Goal: Task Accomplishment & Management: Complete application form

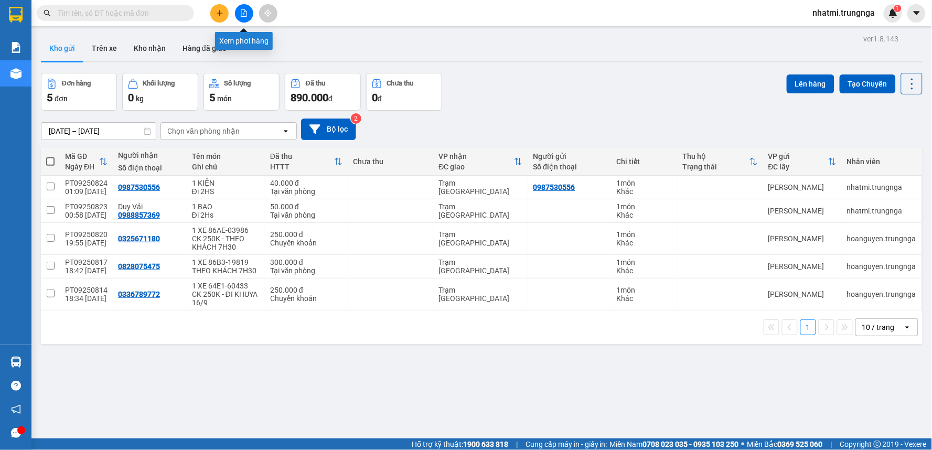
click at [241, 8] on button at bounding box center [244, 13] width 18 height 18
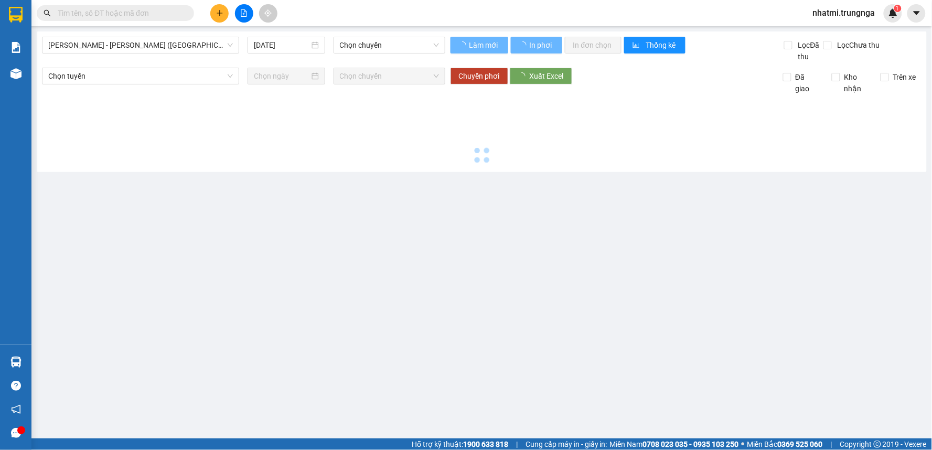
type input "[DATE]"
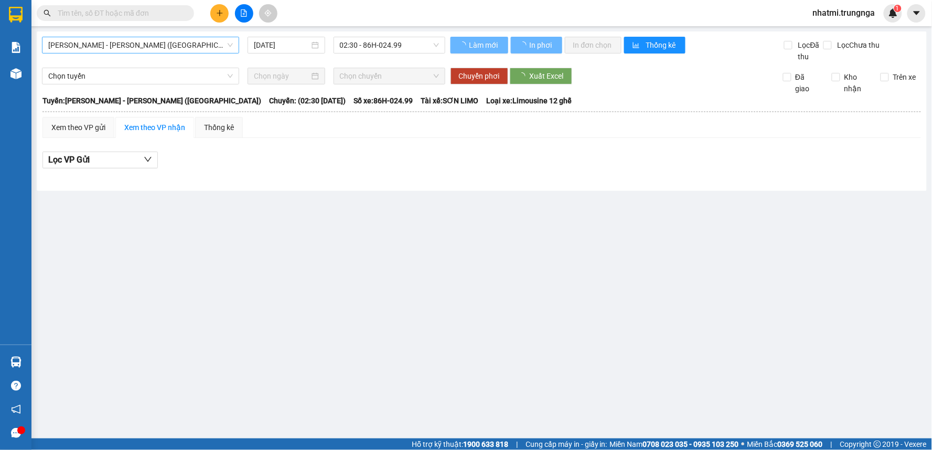
click at [175, 50] on span "[PERSON_NAME] - [PERSON_NAME] ([GEOGRAPHIC_DATA])" at bounding box center [140, 45] width 185 height 16
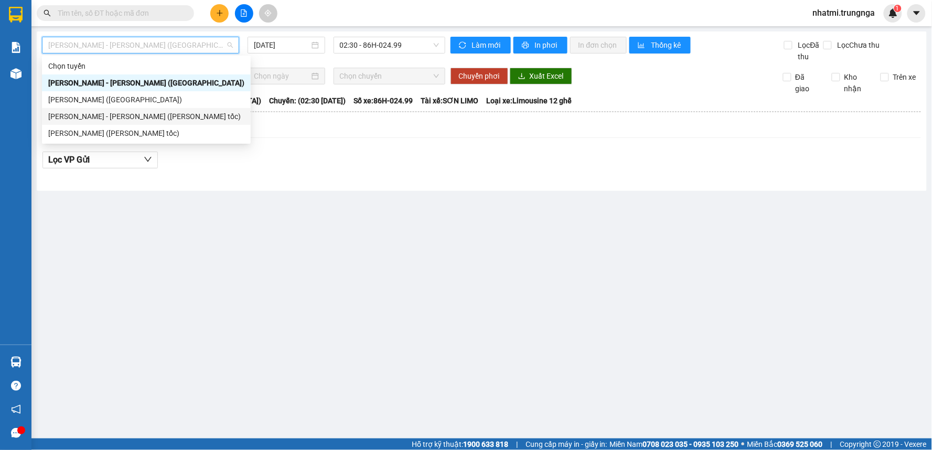
click at [115, 114] on div "[PERSON_NAME] - [PERSON_NAME] ([PERSON_NAME] tốc)" at bounding box center [146, 117] width 196 height 12
type input "[DATE]"
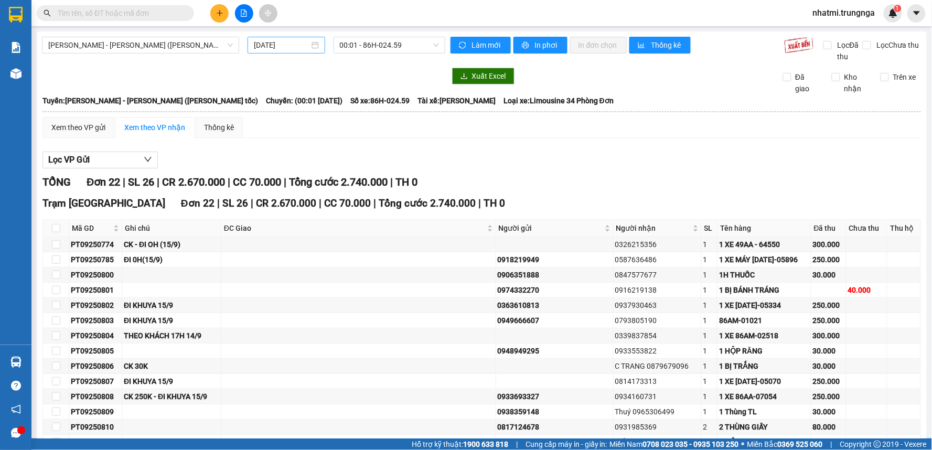
click at [313, 38] on div "[DATE]" at bounding box center [286, 45] width 77 height 17
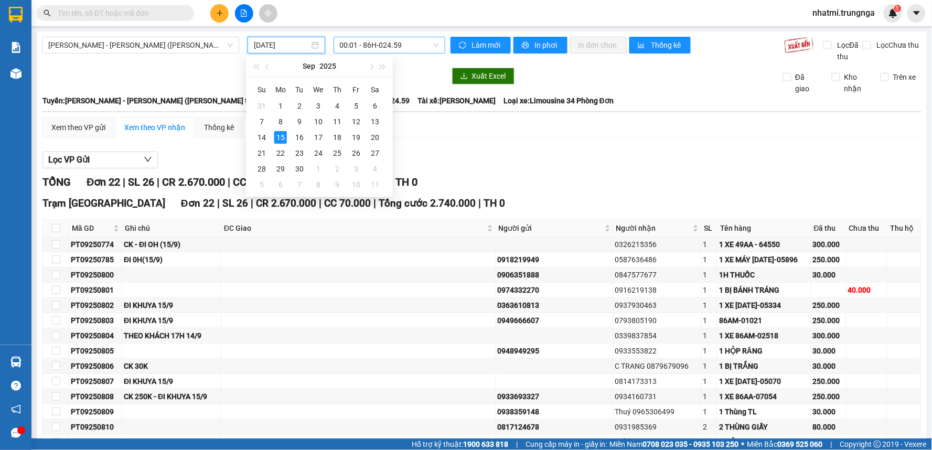
click at [357, 44] on span "00:01 - 86H-024.59" at bounding box center [389, 45] width 99 height 16
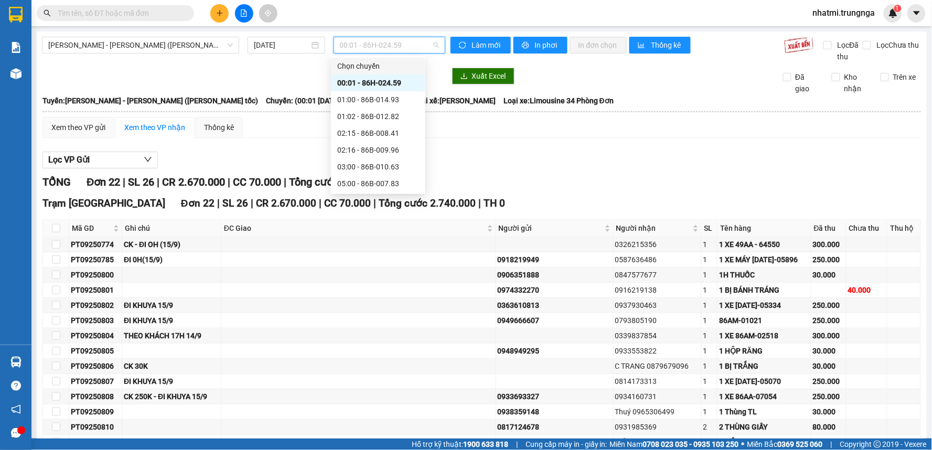
click at [387, 39] on span "00:01 - 86H-024.59" at bounding box center [389, 45] width 99 height 16
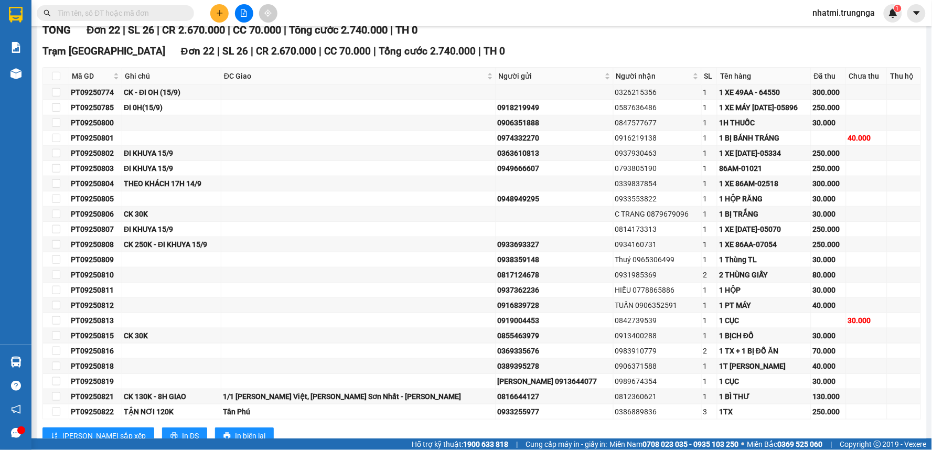
scroll to position [147, 0]
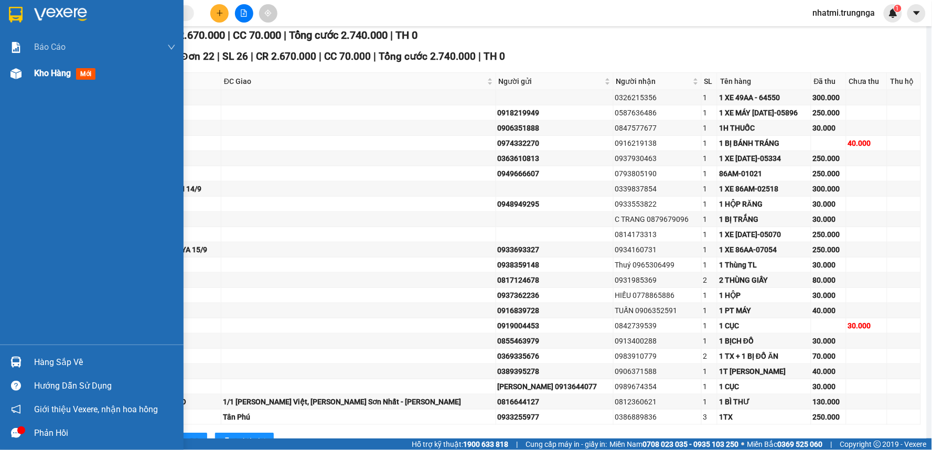
click at [28, 79] on div "Kho hàng mới" at bounding box center [92, 73] width 184 height 26
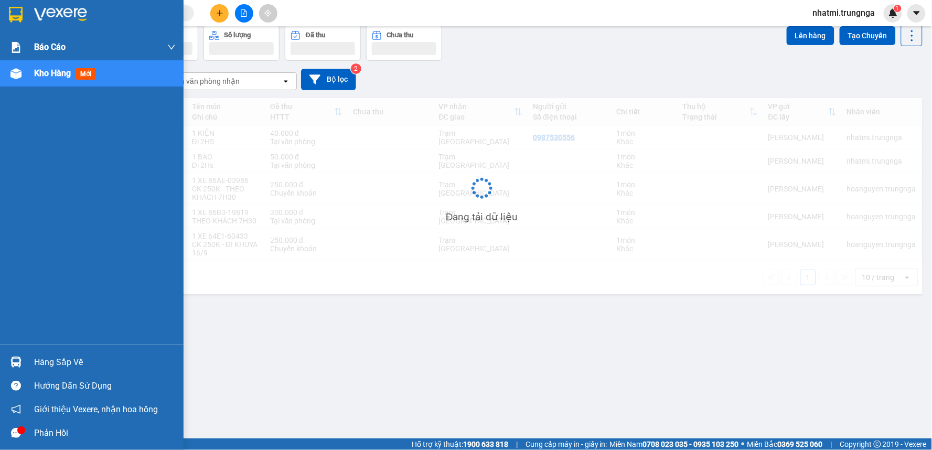
scroll to position [48, 0]
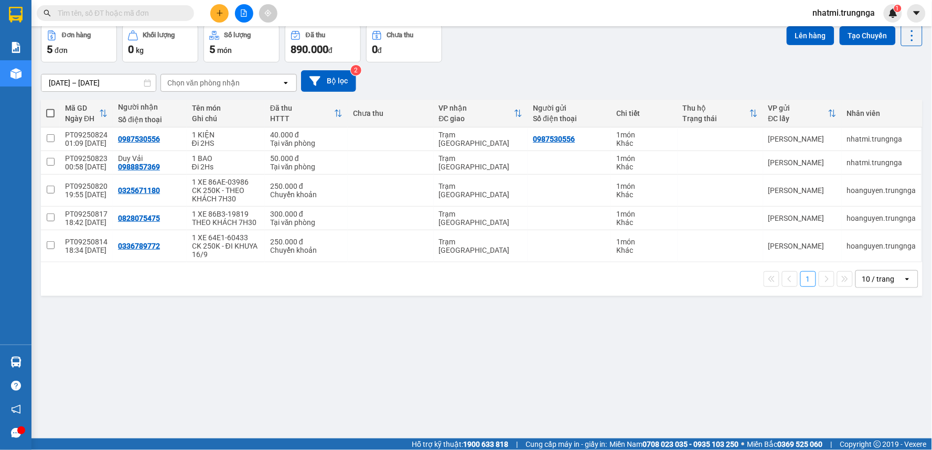
click at [246, 16] on icon "file-add" at bounding box center [244, 12] width 6 height 7
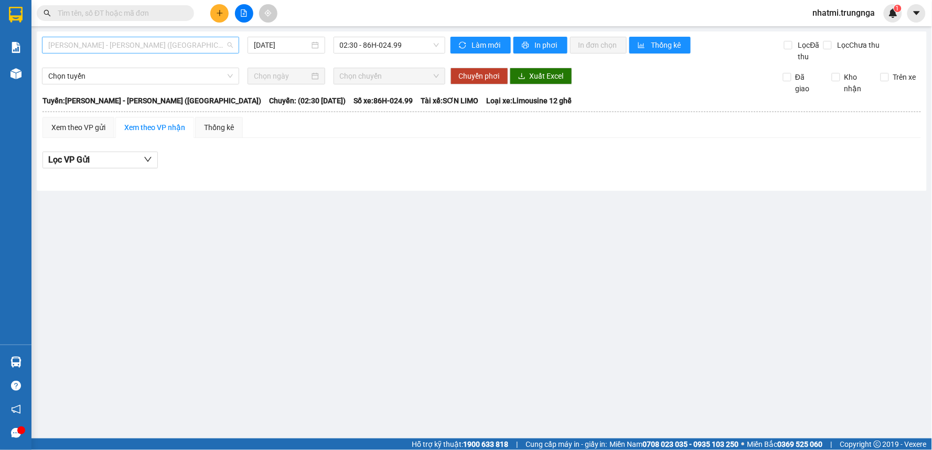
click at [152, 44] on span "[PERSON_NAME] - [PERSON_NAME] ([GEOGRAPHIC_DATA])" at bounding box center [140, 45] width 185 height 16
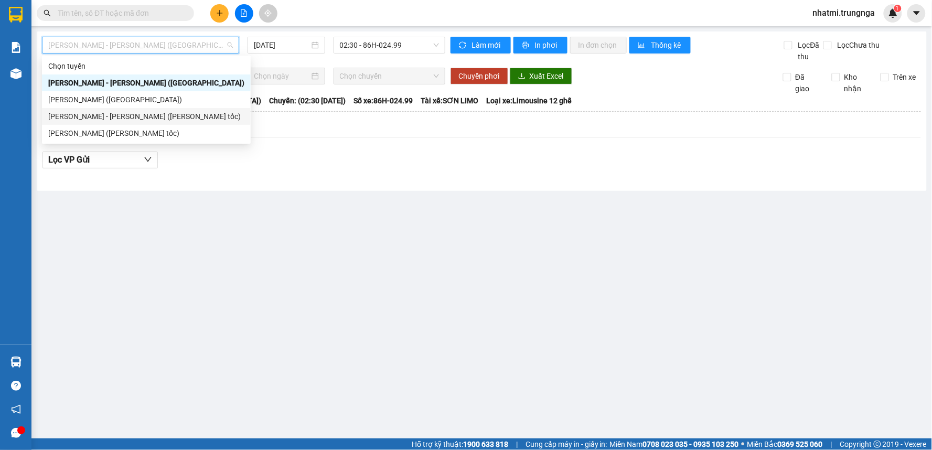
click at [137, 117] on div "[PERSON_NAME] - [PERSON_NAME] ([PERSON_NAME] tốc)" at bounding box center [146, 117] width 196 height 12
type input "[DATE]"
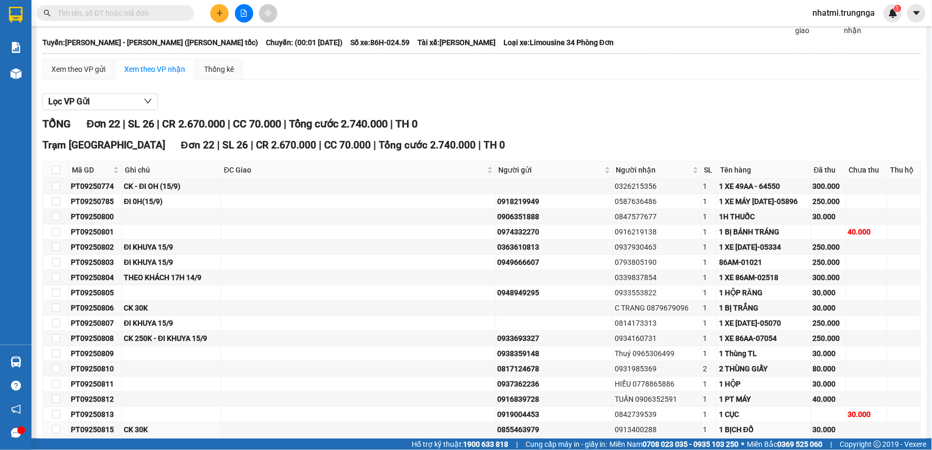
scroll to position [116, 0]
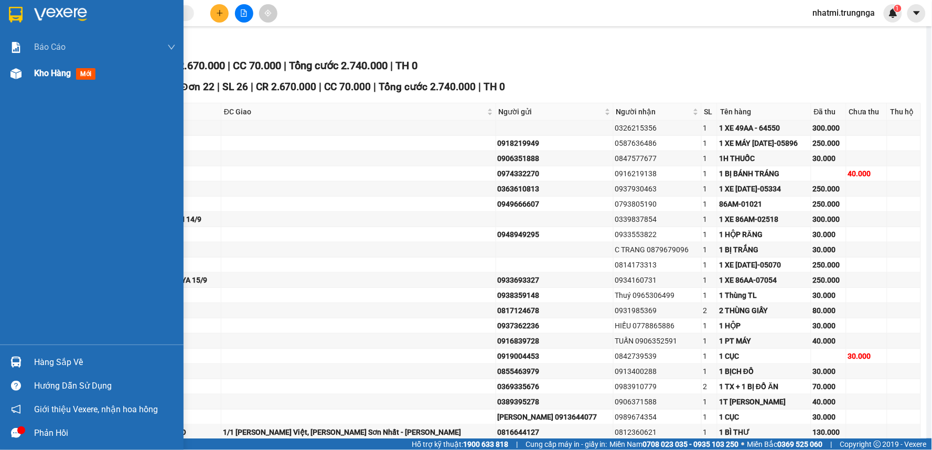
drag, startPoint x: 24, startPoint y: 78, endPoint x: 77, endPoint y: 77, distance: 53.0
click at [25, 77] on div "Kho hàng mới" at bounding box center [92, 73] width 184 height 26
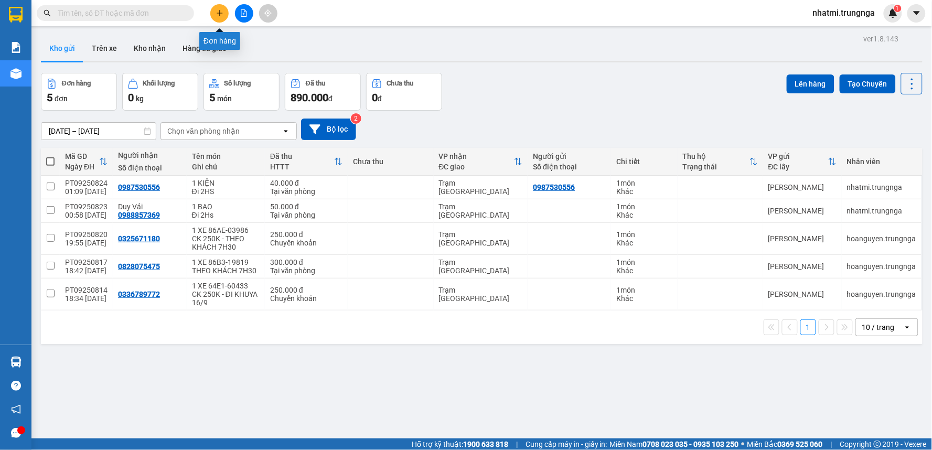
click at [218, 10] on icon "plus" at bounding box center [219, 12] width 7 height 7
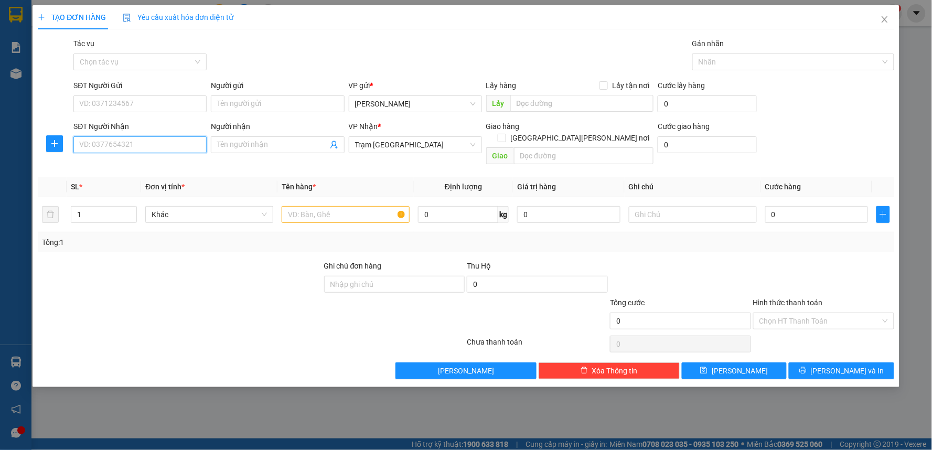
click at [112, 140] on input "SĐT Người Nhận" at bounding box center [139, 144] width 133 height 17
type input "0906979498"
click at [111, 100] on input "SĐT Người Gửi" at bounding box center [139, 103] width 133 height 17
click at [110, 127] on div "0338462836" at bounding box center [140, 125] width 121 height 12
type input "0338462836"
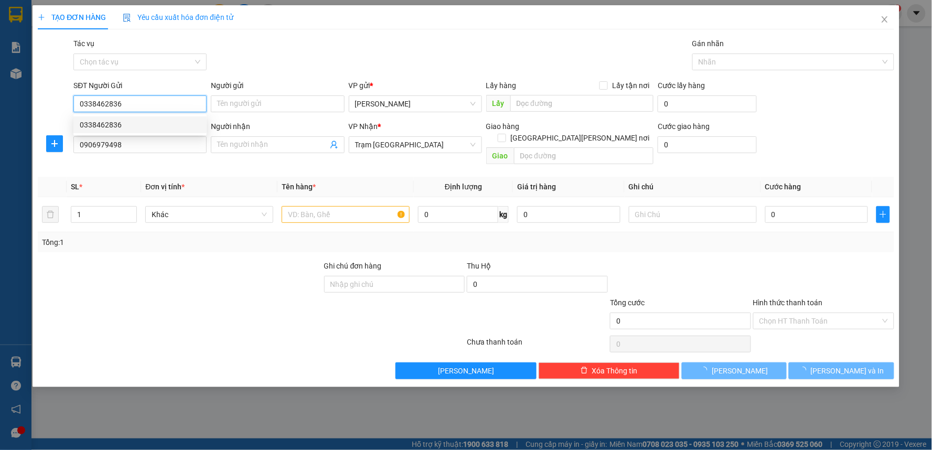
type input "40.000"
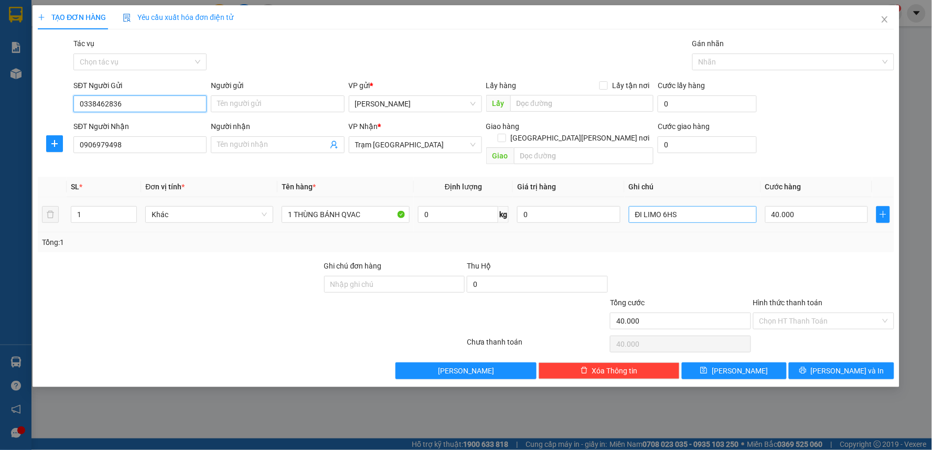
type input "0338462836"
drag, startPoint x: 693, startPoint y: 203, endPoint x: 593, endPoint y: 207, distance: 99.8
click at [593, 207] on tr "1 Khác 1 [PERSON_NAME] QVAC 0 kg 0 ĐI LIMO 6HS 40.000" at bounding box center [466, 214] width 857 height 35
type input "D"
type input "Đi 5hs"
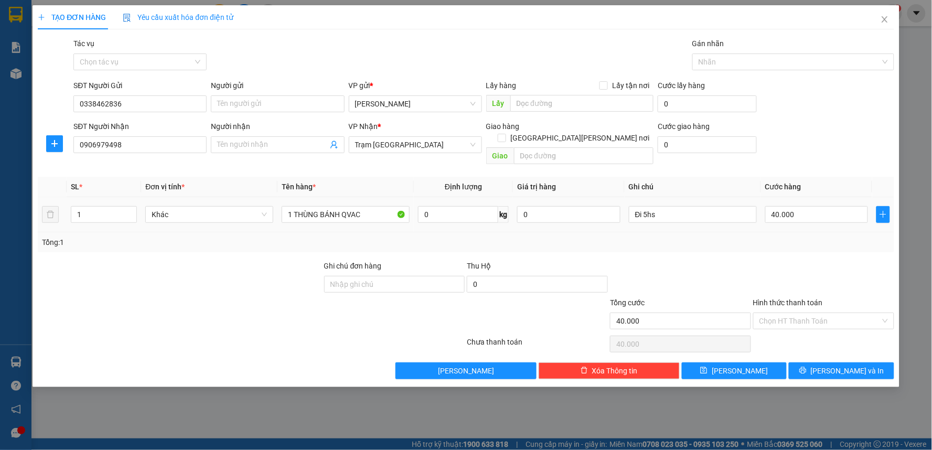
click at [828, 237] on div "Tổng: 1" at bounding box center [466, 243] width 848 height 12
click at [805, 208] on input "40.000" at bounding box center [817, 214] width 103 height 17
click at [774, 318] on div "Hình thức thanh toán Chọn HT Thanh Toán" at bounding box center [823, 315] width 141 height 37
click at [778, 313] on input "Hình thức thanh toán" at bounding box center [820, 321] width 121 height 16
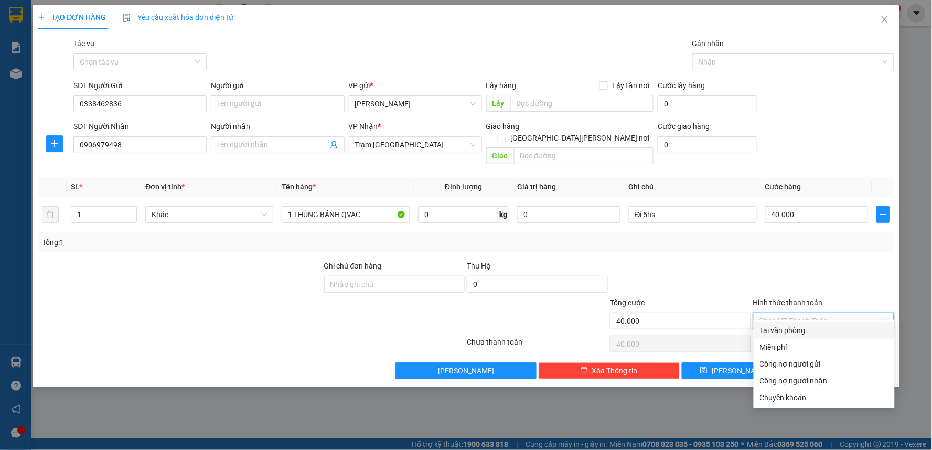
click at [774, 332] on div "Tại văn phòng" at bounding box center [824, 331] width 129 height 12
type input "0"
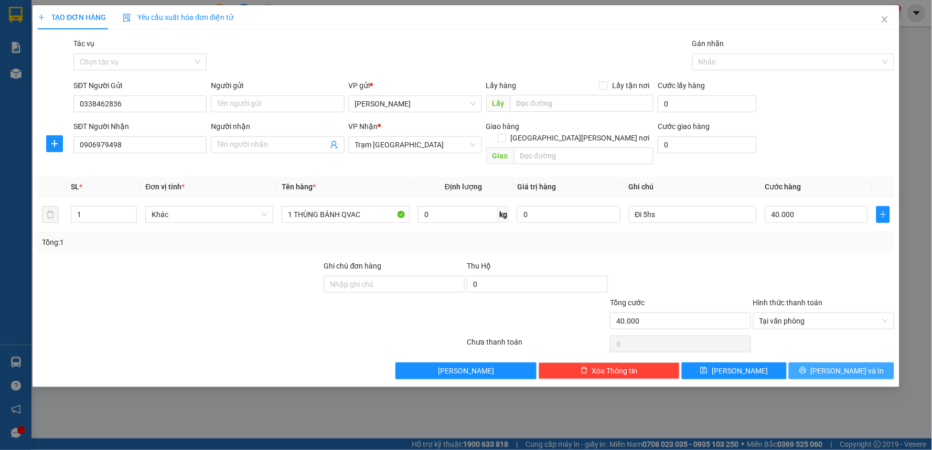
click at [814, 363] on button "[PERSON_NAME] và In" at bounding box center [841, 371] width 105 height 17
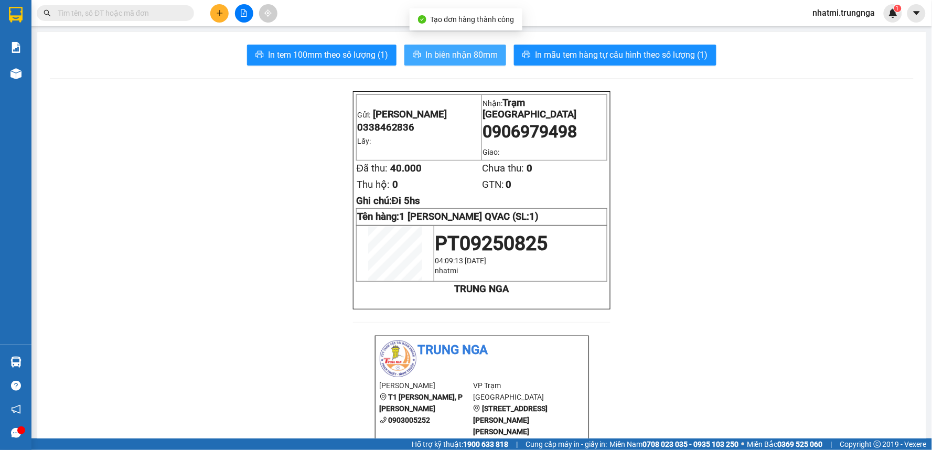
click at [464, 59] on span "In biên nhận 80mm" at bounding box center [462, 54] width 72 height 13
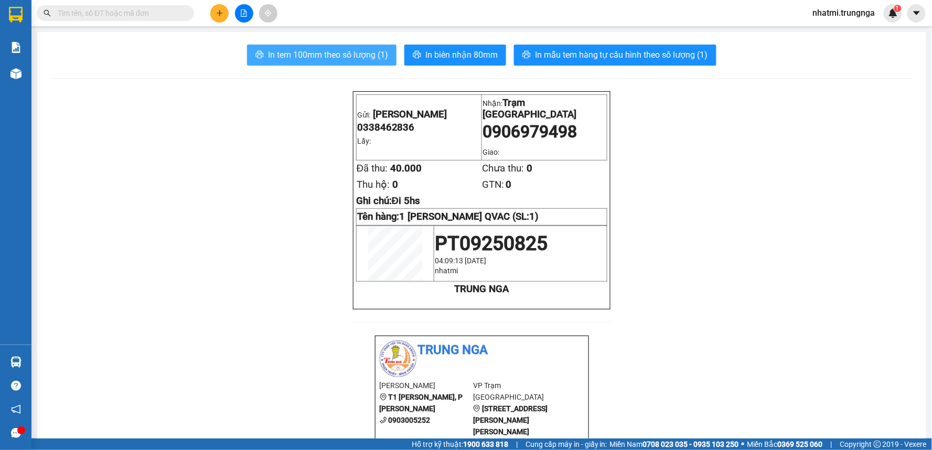
click at [371, 58] on span "In tem 100mm theo số lượng (1)" at bounding box center [328, 54] width 120 height 13
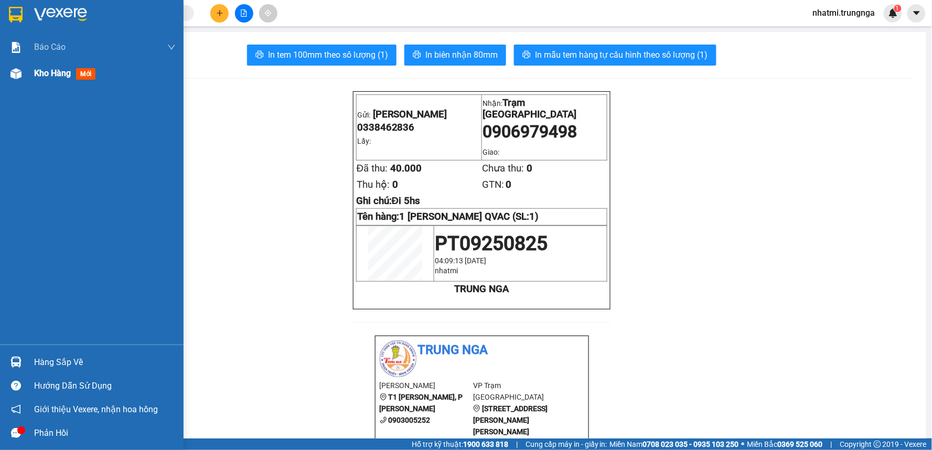
click at [32, 71] on div "Kho hàng mới" at bounding box center [92, 73] width 184 height 26
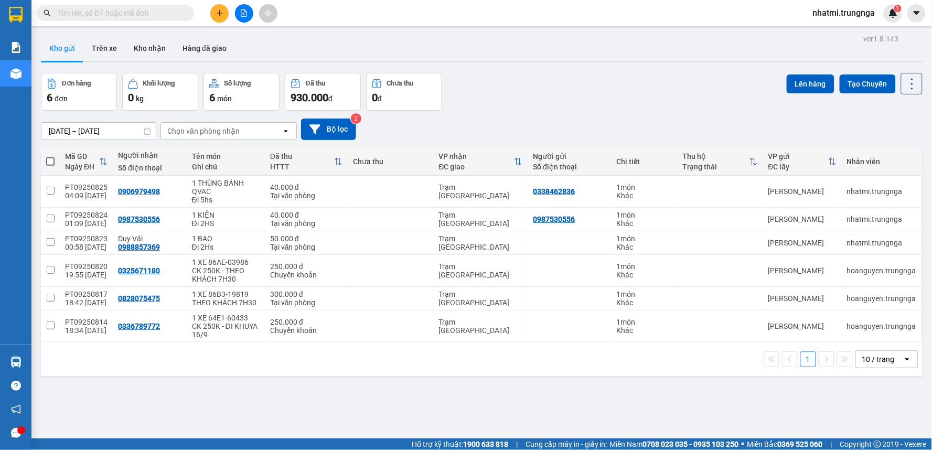
click at [221, 12] on icon "plus" at bounding box center [219, 12] width 7 height 7
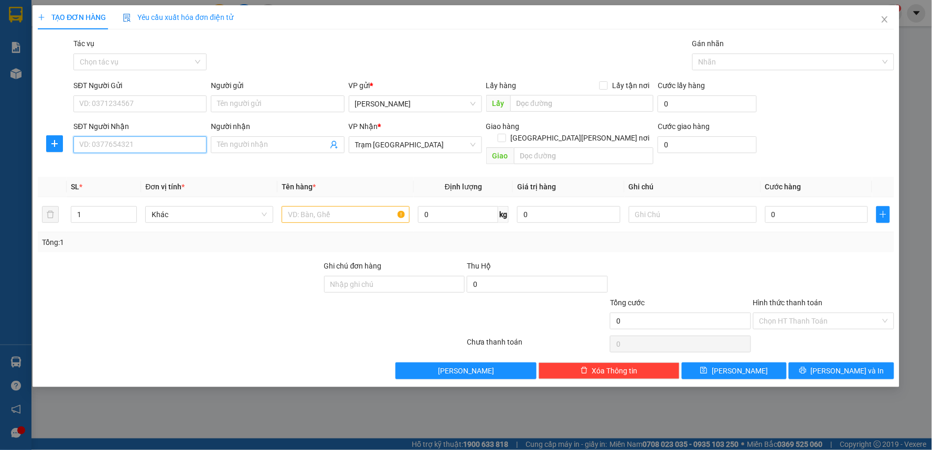
click at [123, 148] on input "SĐT Người Nhận" at bounding box center [139, 144] width 133 height 17
click at [312, 206] on input "text" at bounding box center [346, 214] width 128 height 17
drag, startPoint x: 84, startPoint y: 207, endPoint x: 69, endPoint y: 211, distance: 15.9
click at [69, 211] on td "1" at bounding box center [104, 214] width 75 height 35
type input "2"
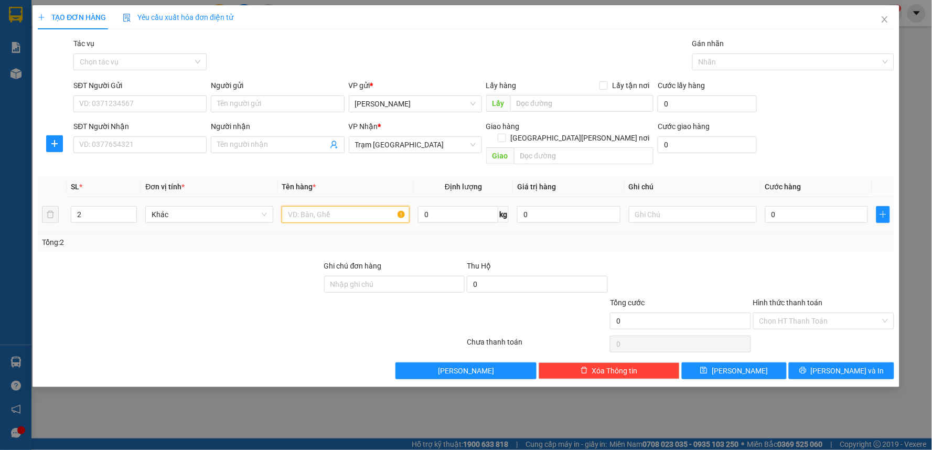
click at [299, 206] on input "text" at bounding box center [346, 214] width 128 height 17
type input "2 Thùng"
click at [659, 206] on input "text" at bounding box center [693, 214] width 128 height 17
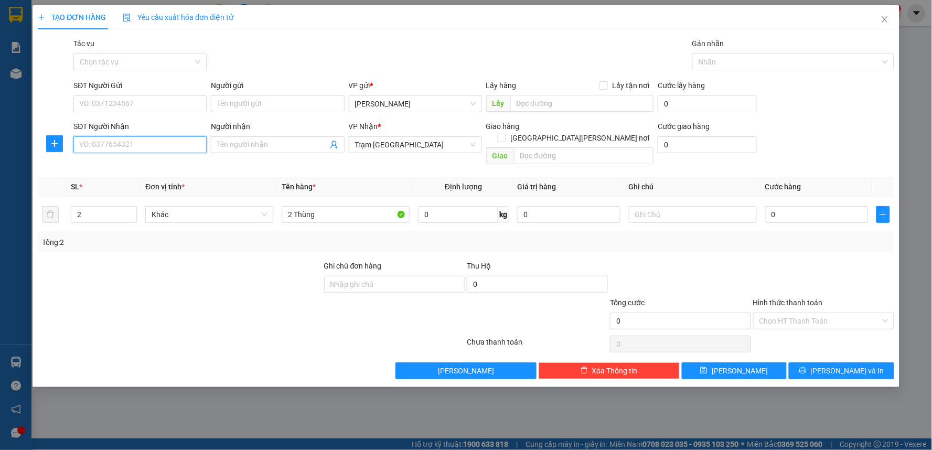
click at [113, 140] on input "SĐT Người Nhận" at bounding box center [139, 144] width 133 height 17
type input "0332611847"
click at [158, 162] on div "0332611847" at bounding box center [140, 166] width 121 height 12
type input "50.000"
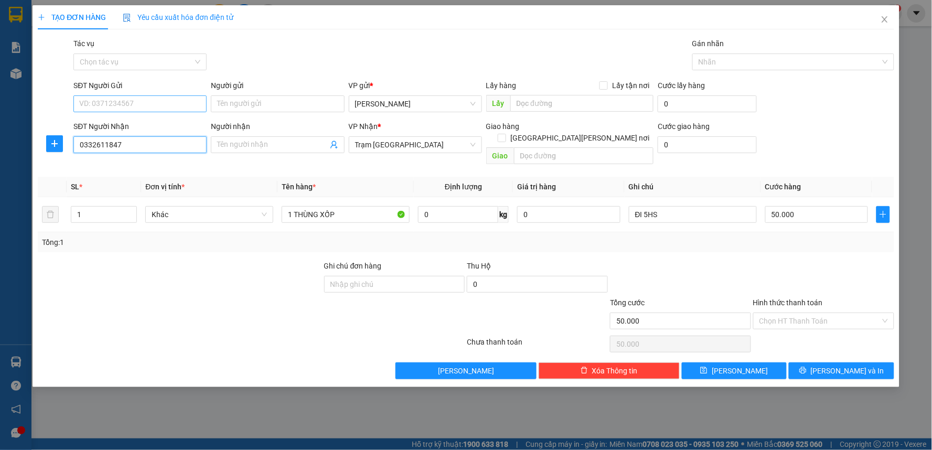
type input "0332611847"
click at [146, 102] on input "SĐT Người Gửi" at bounding box center [139, 103] width 133 height 17
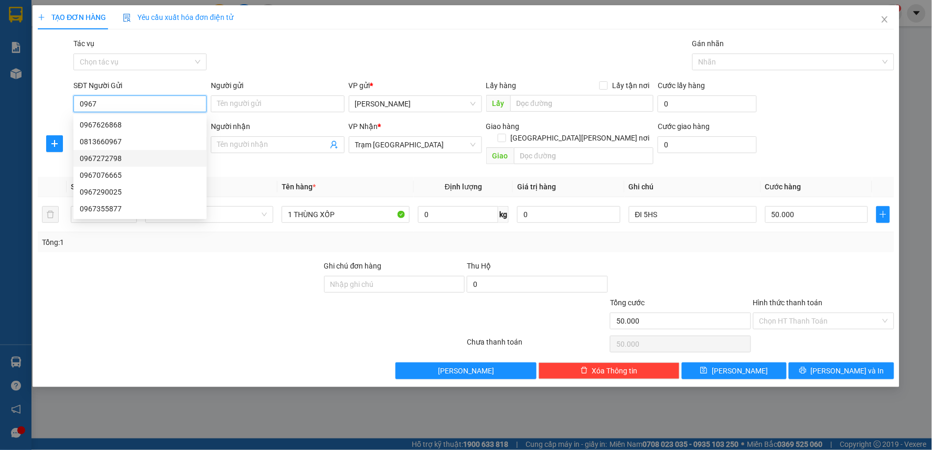
click at [125, 161] on div "0967272798" at bounding box center [140, 159] width 121 height 12
type input "0967272798"
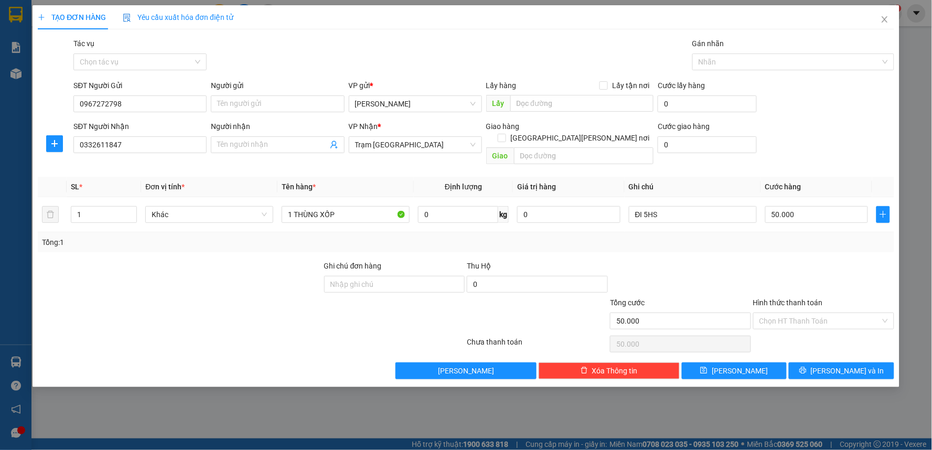
click at [240, 237] on div "Tổng: 1" at bounding box center [201, 243] width 318 height 12
drag, startPoint x: 295, startPoint y: 202, endPoint x: 266, endPoint y: 207, distance: 29.8
click at [266, 207] on tr "1 Khác 1 THÙNG XỐP 0 kg 0 ĐI 5HS 50.000" at bounding box center [466, 214] width 857 height 35
click at [273, 264] on div at bounding box center [180, 278] width 286 height 37
click at [294, 206] on input "2THÙNG XỐP" at bounding box center [346, 214] width 128 height 17
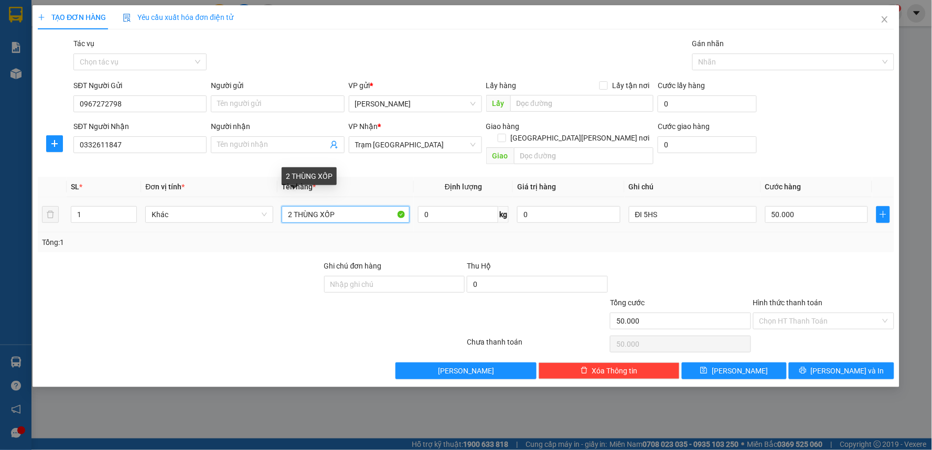
type input "2 THÙNG XỐP"
click at [251, 260] on div at bounding box center [180, 278] width 286 height 37
drag, startPoint x: 86, startPoint y: 200, endPoint x: 44, endPoint y: 214, distance: 44.1
click at [44, 214] on tr "1 Khác 2 THÙNG XỐP 0 kg 0 ĐI 5HS 50.000" at bounding box center [466, 214] width 857 height 35
type input "2"
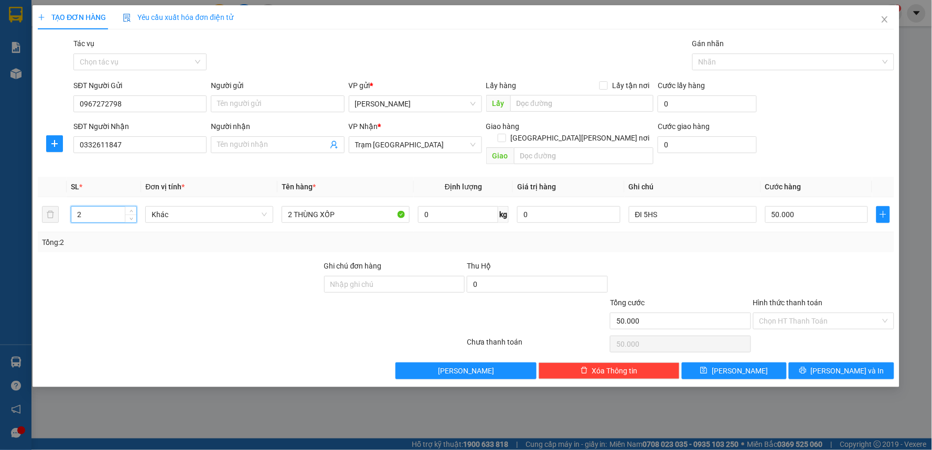
click at [84, 260] on div at bounding box center [180, 278] width 286 height 37
click at [791, 207] on input "50.000" at bounding box center [817, 214] width 103 height 17
type input "1"
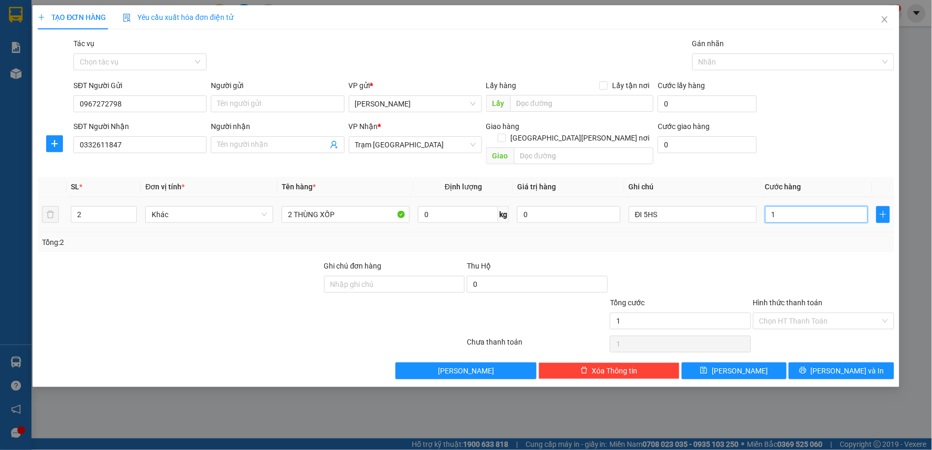
type input "10"
type input "100"
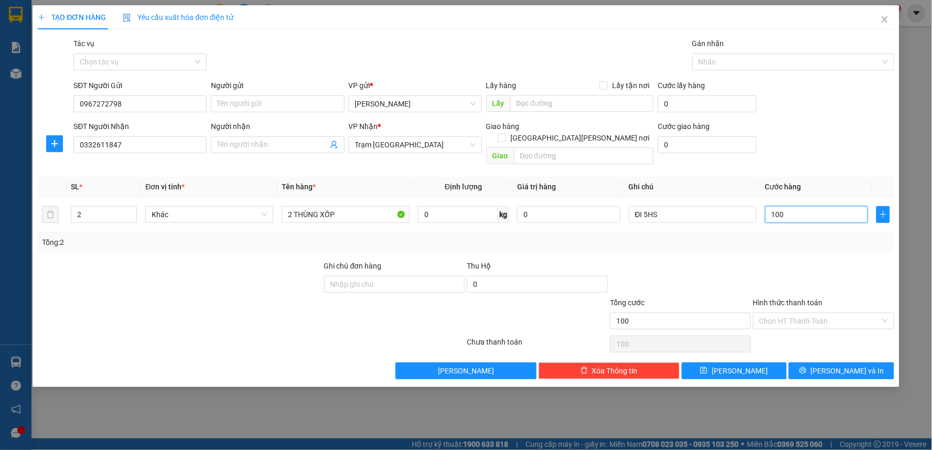
type input "100"
type input "100.000"
click at [790, 245] on div "Transit Pickup Surcharge Ids Transit Deliver Surcharge Ids Transit Deliver Surc…" at bounding box center [466, 209] width 857 height 342
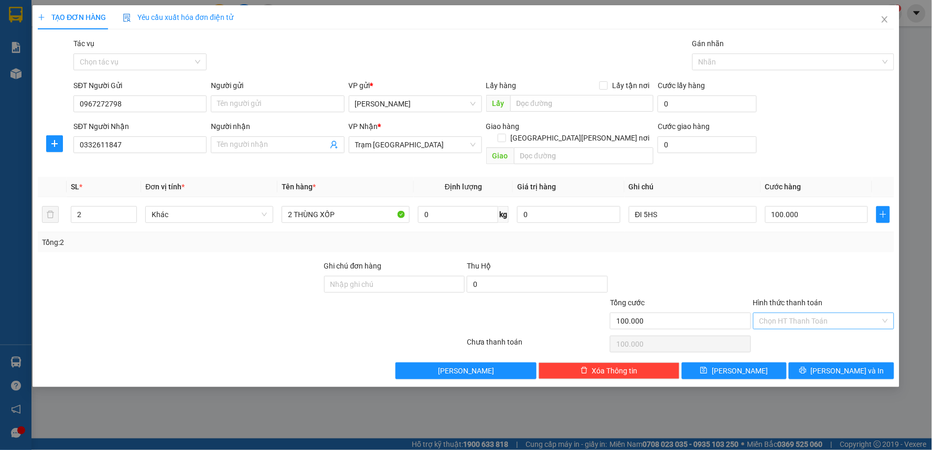
click at [798, 313] on input "Hình thức thanh toán" at bounding box center [820, 321] width 121 height 16
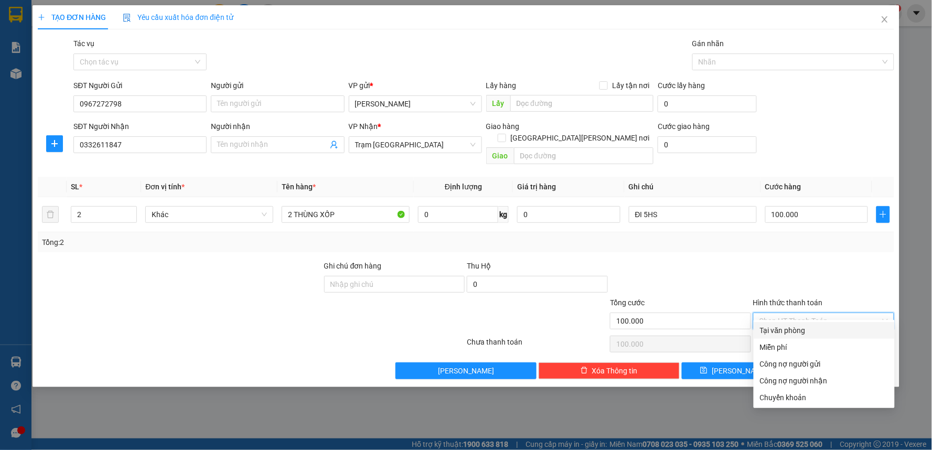
click at [784, 337] on div "Tại văn phòng" at bounding box center [824, 330] width 141 height 17
type input "0"
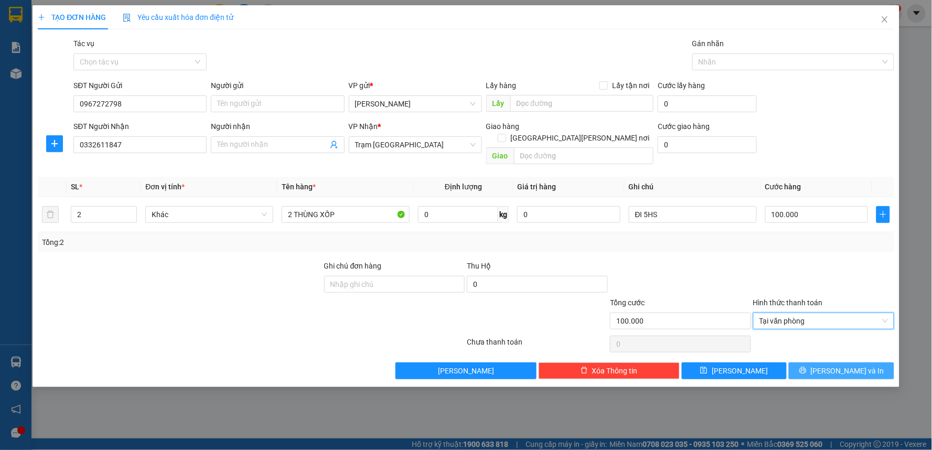
click at [830, 363] on button "[PERSON_NAME] và In" at bounding box center [841, 371] width 105 height 17
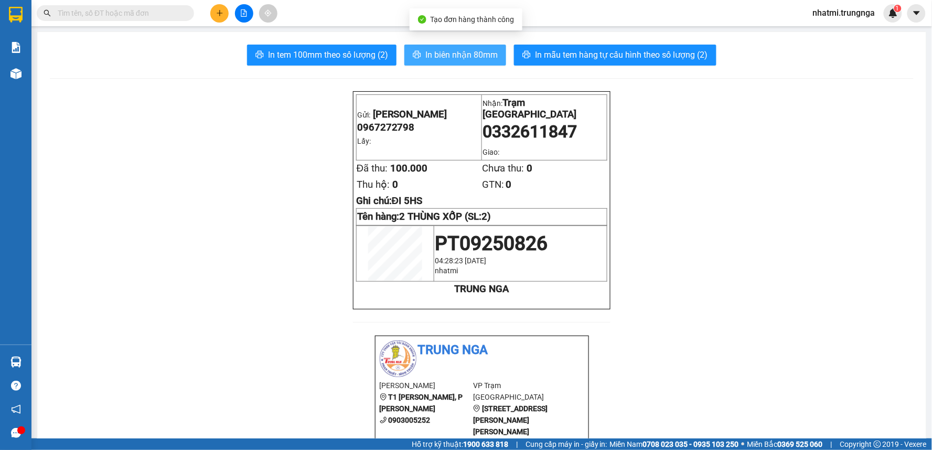
click at [465, 61] on button "In biên nhận 80mm" at bounding box center [456, 55] width 102 height 21
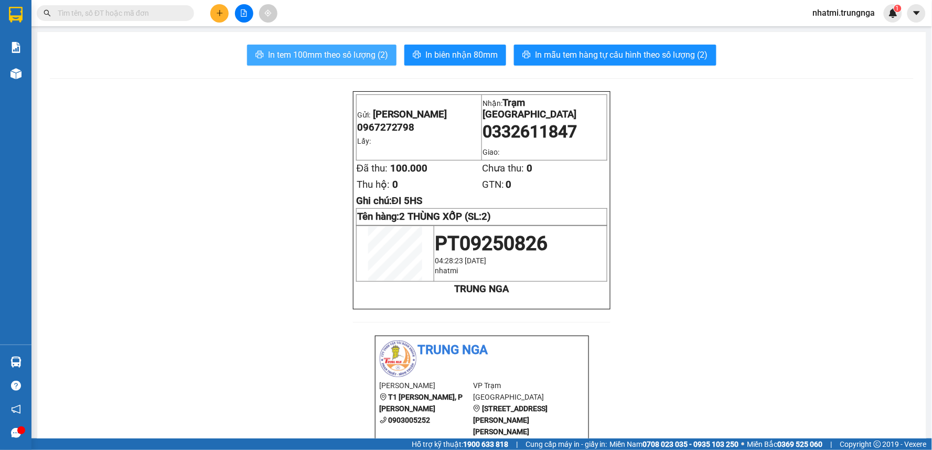
click at [289, 46] on button "In tem 100mm theo số lượng (2)" at bounding box center [322, 55] width 150 height 21
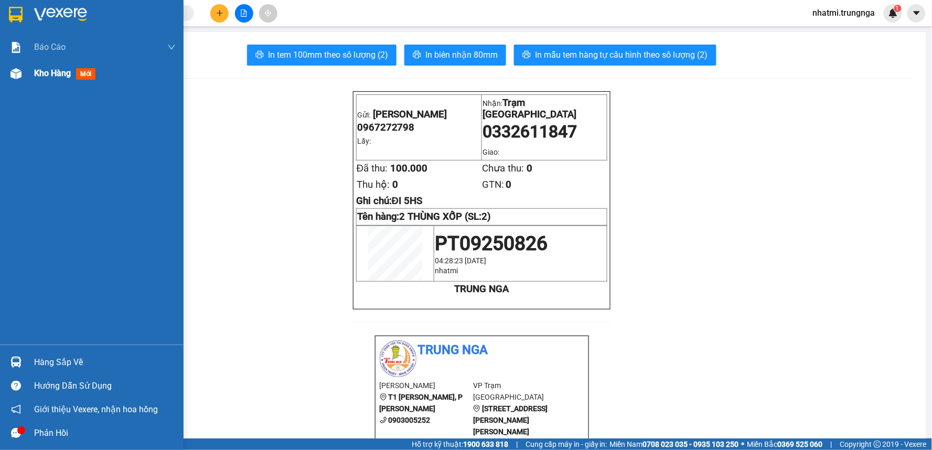
click at [25, 75] on div "Kho hàng mới" at bounding box center [92, 73] width 184 height 26
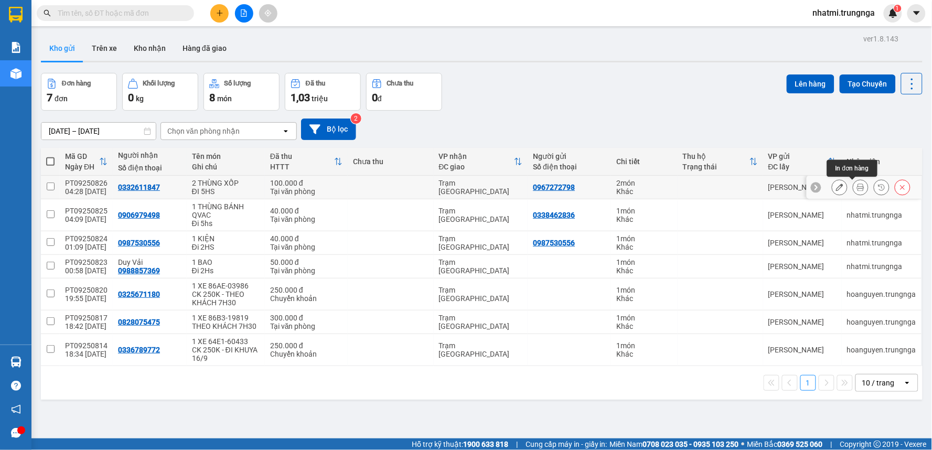
click at [857, 190] on icon at bounding box center [860, 187] width 7 height 7
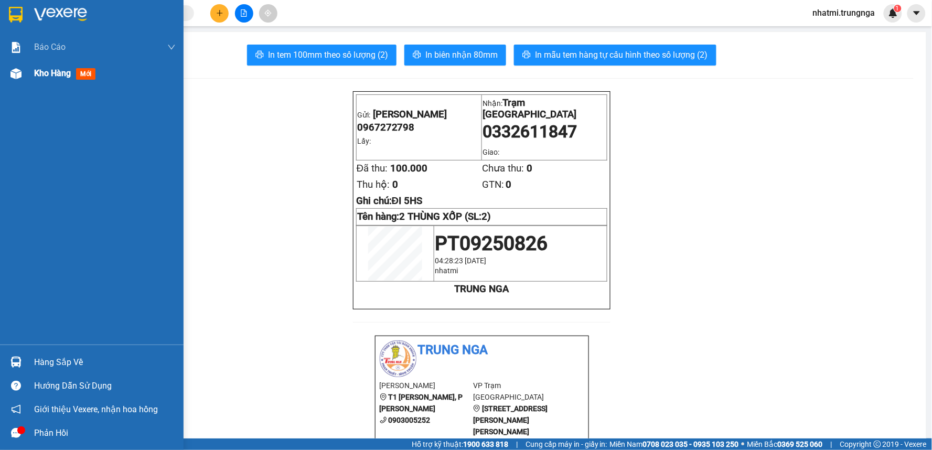
click at [39, 73] on span "Kho hàng" at bounding box center [52, 73] width 37 height 10
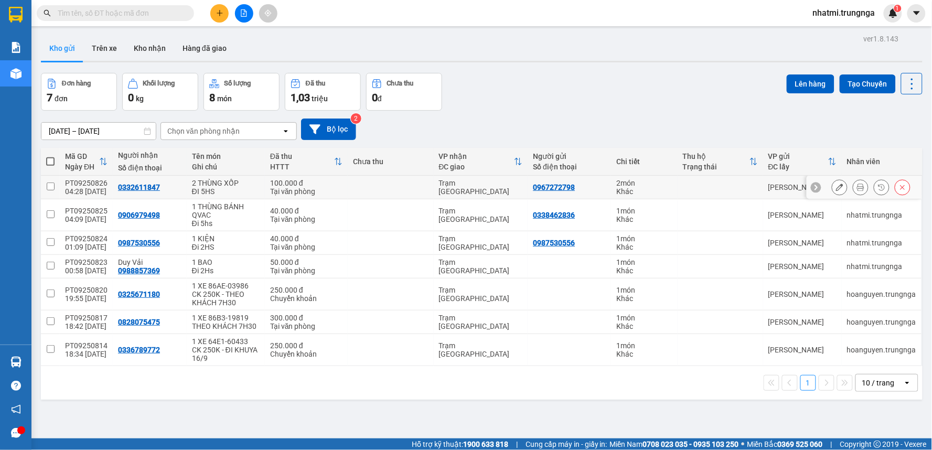
click at [836, 189] on icon at bounding box center [839, 187] width 7 height 7
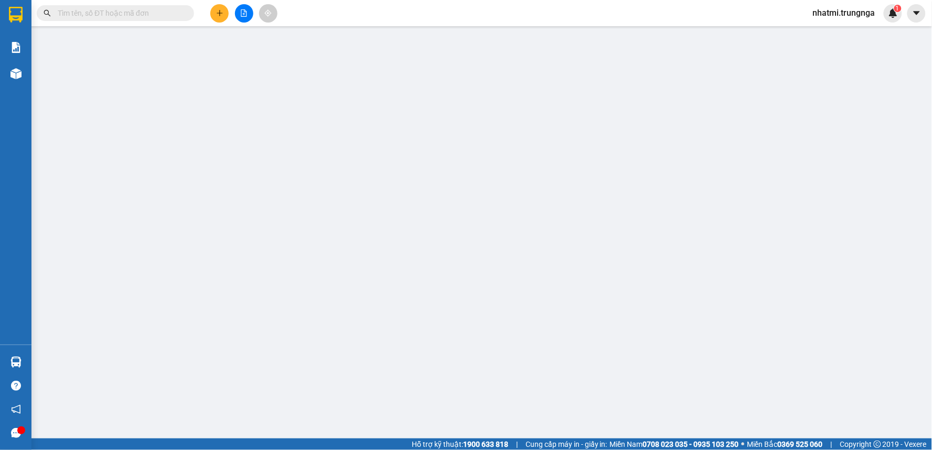
type input "0967272798"
type input "0332611847"
type input "100.000"
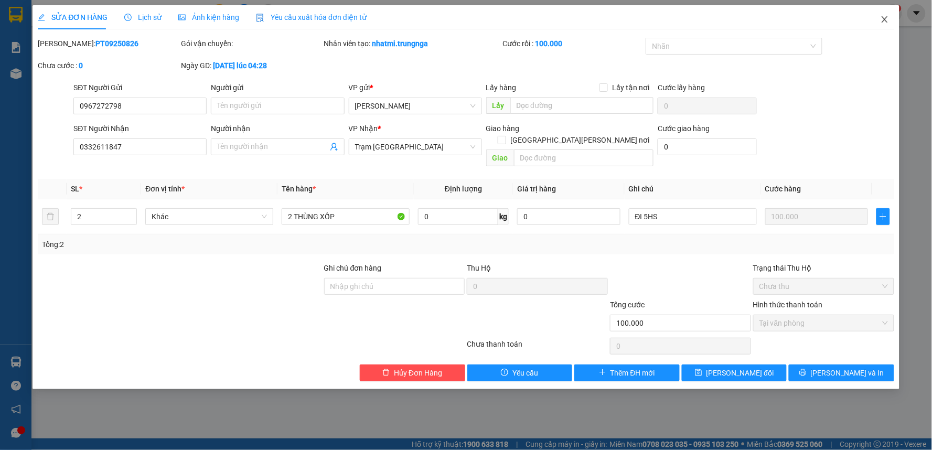
click at [885, 16] on icon "close" at bounding box center [885, 19] width 8 height 8
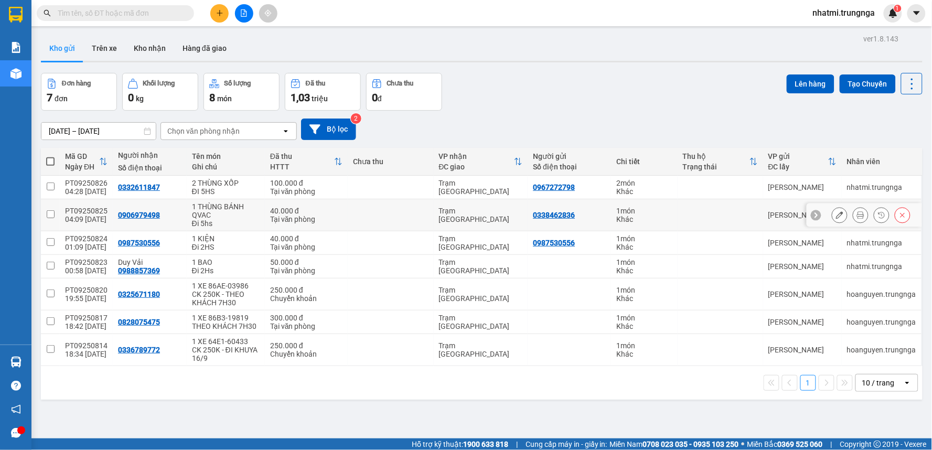
click at [219, 217] on div "1 THÙNG BÁNH QVAC" at bounding box center [226, 211] width 68 height 17
checkbox input "true"
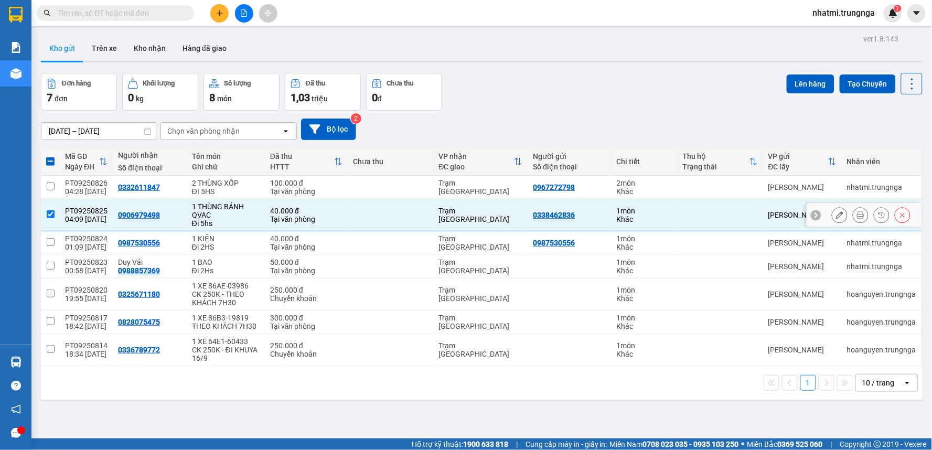
click at [238, 187] on div "ĐI 5HS" at bounding box center [226, 191] width 68 height 8
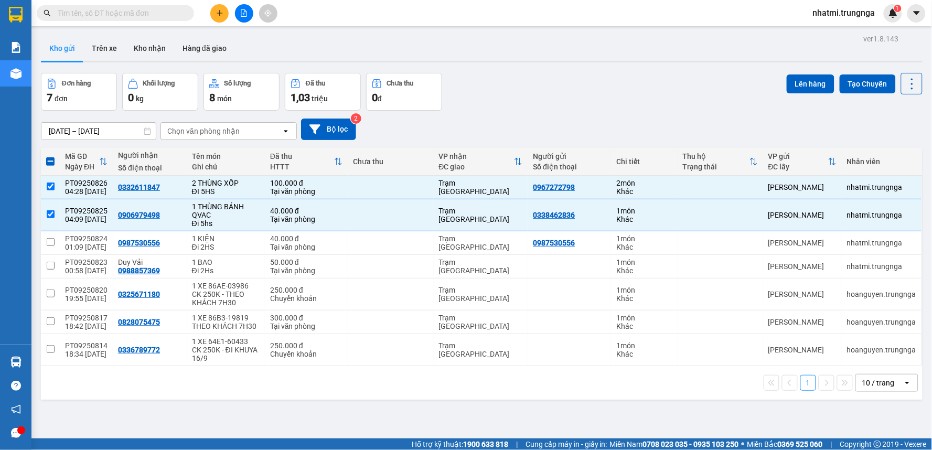
click at [439, 10] on div "Kết quả [PERSON_NAME] ( 0 ) Bộ lọc No Data nhatmi.trungnga 1" at bounding box center [466, 13] width 932 height 26
click at [232, 186] on div "2 THÙNG XỐP" at bounding box center [226, 183] width 68 height 8
checkbox input "false"
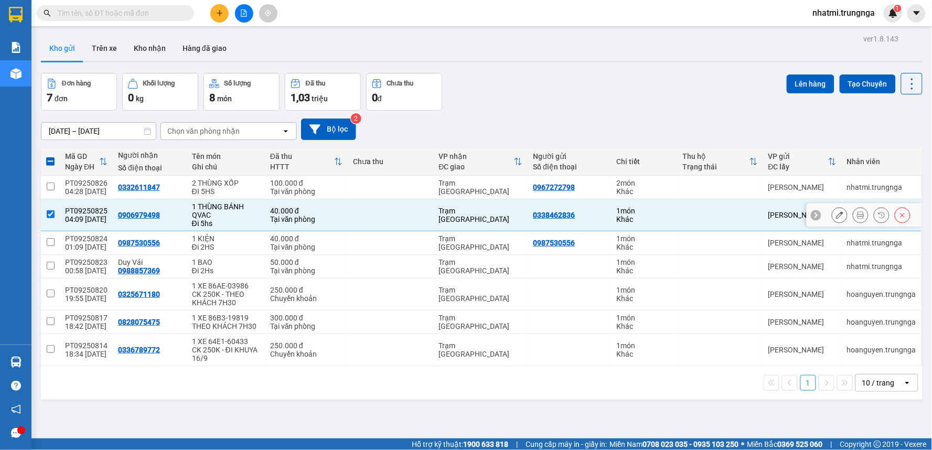
click at [234, 207] on div "1 THÙNG BÁNH QVAC" at bounding box center [226, 211] width 68 height 17
checkbox input "false"
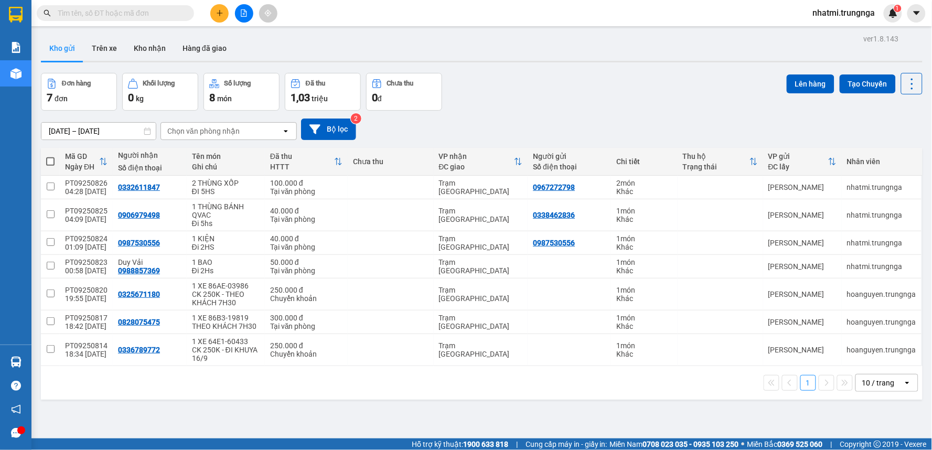
click at [221, 19] on button at bounding box center [219, 13] width 18 height 18
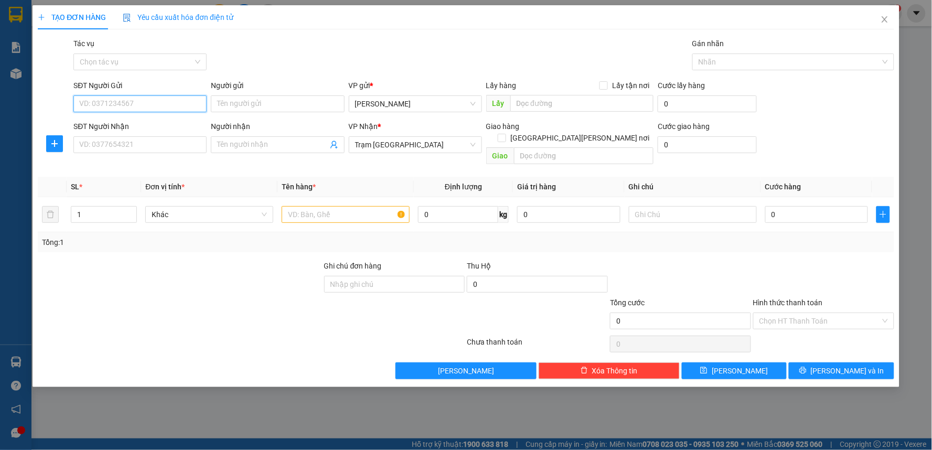
click at [158, 100] on input "SĐT Người Gửi" at bounding box center [139, 103] width 133 height 17
click at [123, 143] on input "SĐT Người Nhận" at bounding box center [139, 144] width 133 height 17
type input "0898681705"
click at [104, 102] on input "SĐT Người Gửi" at bounding box center [139, 103] width 133 height 17
type input "0778839485"
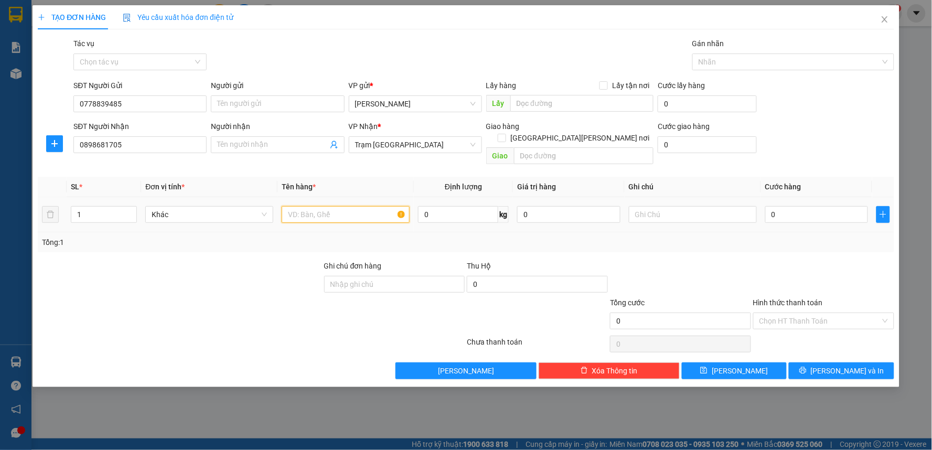
click at [337, 206] on input "text" at bounding box center [346, 214] width 128 height 17
type input "1 Tx Vàng"
drag, startPoint x: 794, startPoint y: 201, endPoint x: 932, endPoint y: 284, distance: 161.0
click at [794, 206] on input "0" at bounding box center [817, 214] width 103 height 17
type input "4"
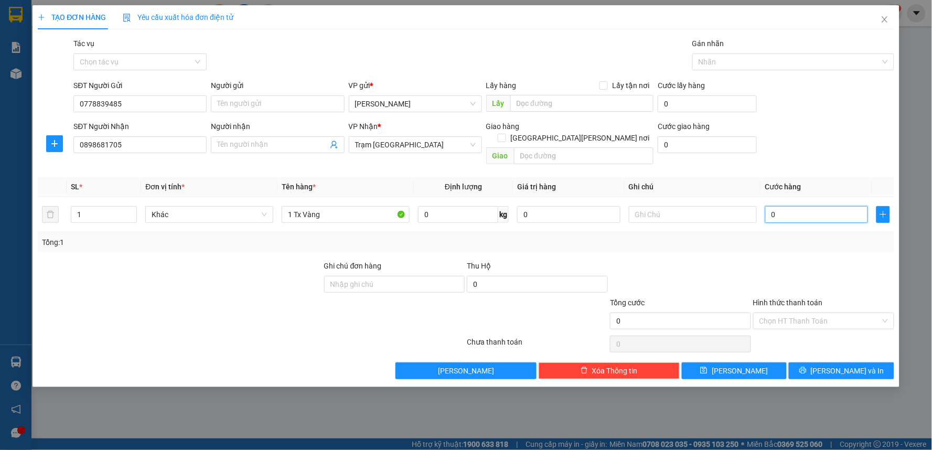
type input "4"
type input "40"
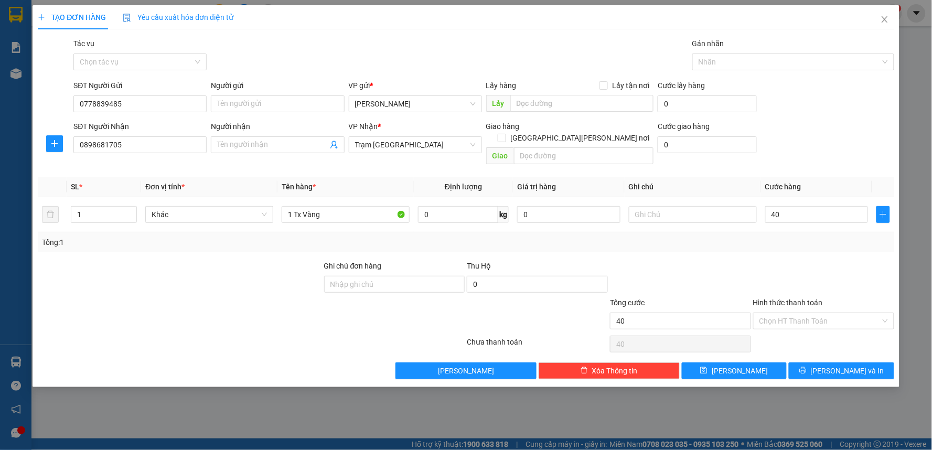
type input "40.000"
drag, startPoint x: 664, startPoint y: 237, endPoint x: 665, endPoint y: 210, distance: 26.8
click at [666, 232] on div "Tổng: 1" at bounding box center [466, 242] width 857 height 20
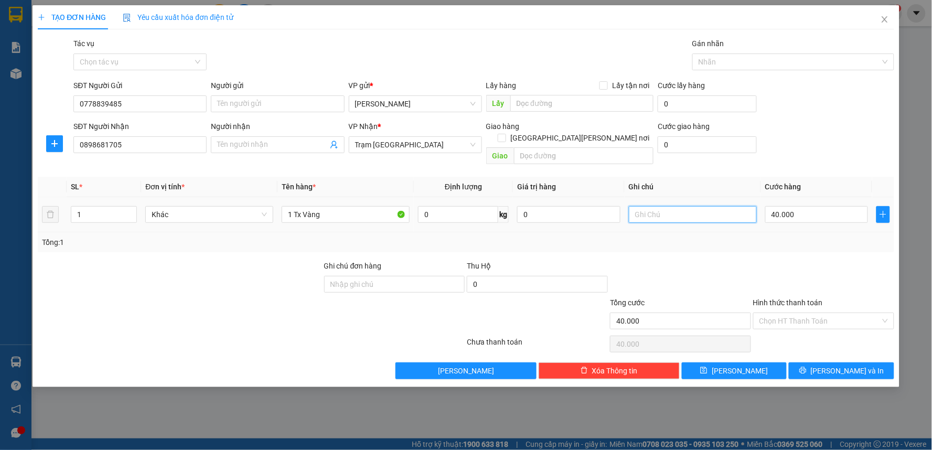
click at [665, 206] on input "text" at bounding box center [693, 214] width 128 height 17
type input "D"
type input "Đi chuyến 5Hs"
click at [819, 264] on div at bounding box center [823, 278] width 143 height 37
click at [861, 313] on input "Hình thức thanh toán" at bounding box center [820, 321] width 121 height 16
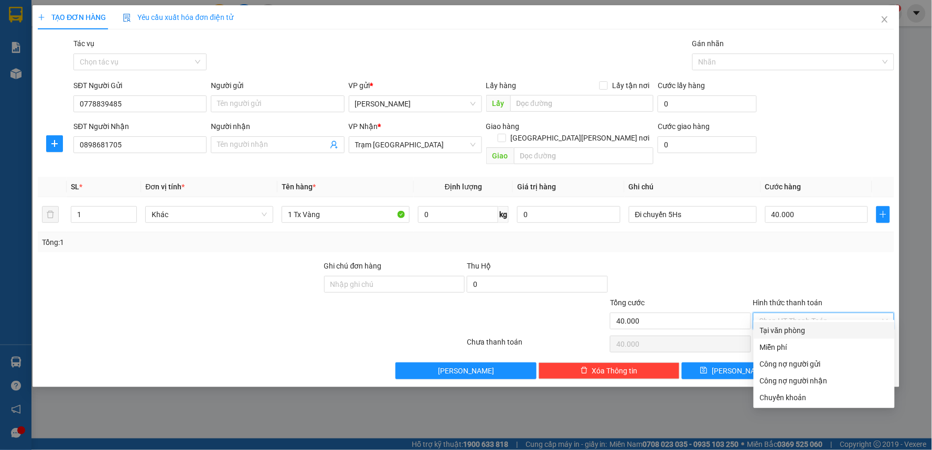
click at [806, 328] on div "Tại văn phòng" at bounding box center [824, 331] width 129 height 12
type input "0"
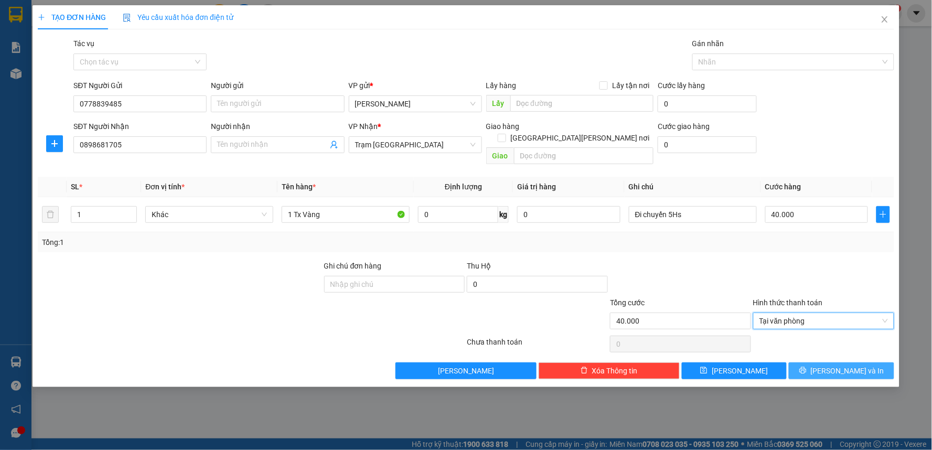
click at [806, 367] on icon "printer" at bounding box center [803, 370] width 7 height 7
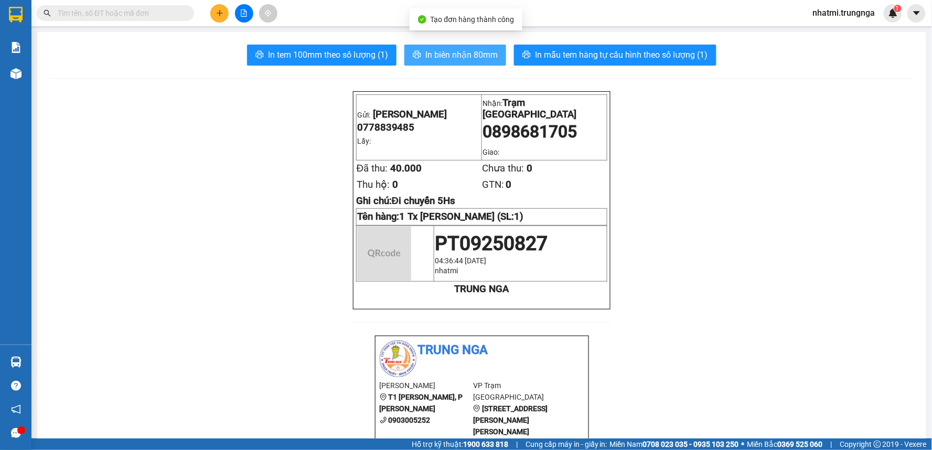
click at [434, 50] on span "In biên nhận 80mm" at bounding box center [462, 54] width 72 height 13
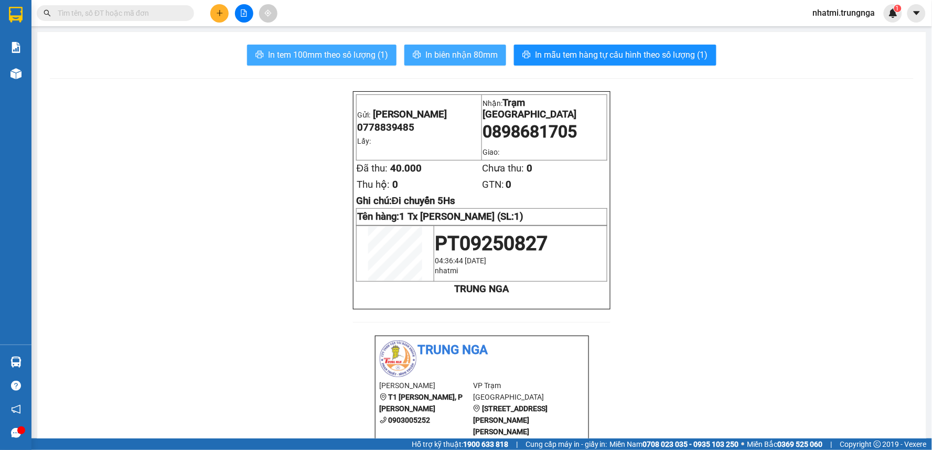
click at [366, 58] on span "In tem 100mm theo số lượng (1)" at bounding box center [328, 54] width 120 height 13
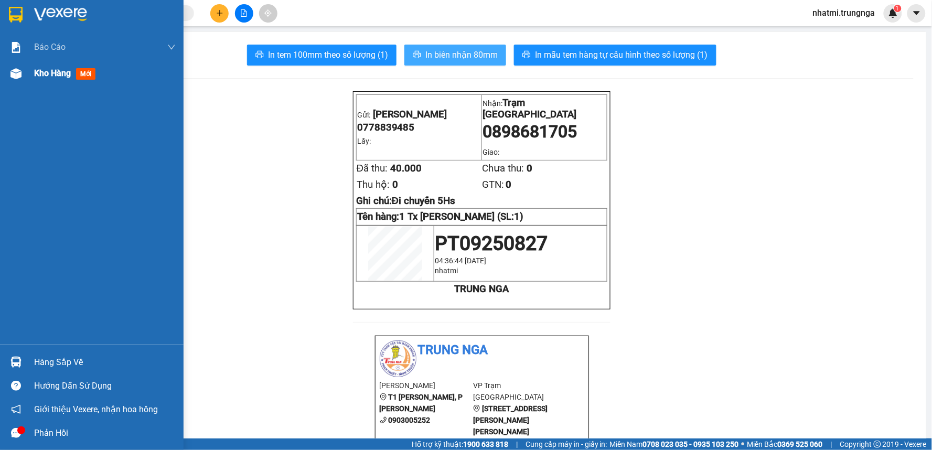
click at [24, 73] on div at bounding box center [16, 74] width 18 height 18
